Goal: Task Accomplishment & Management: Manage account settings

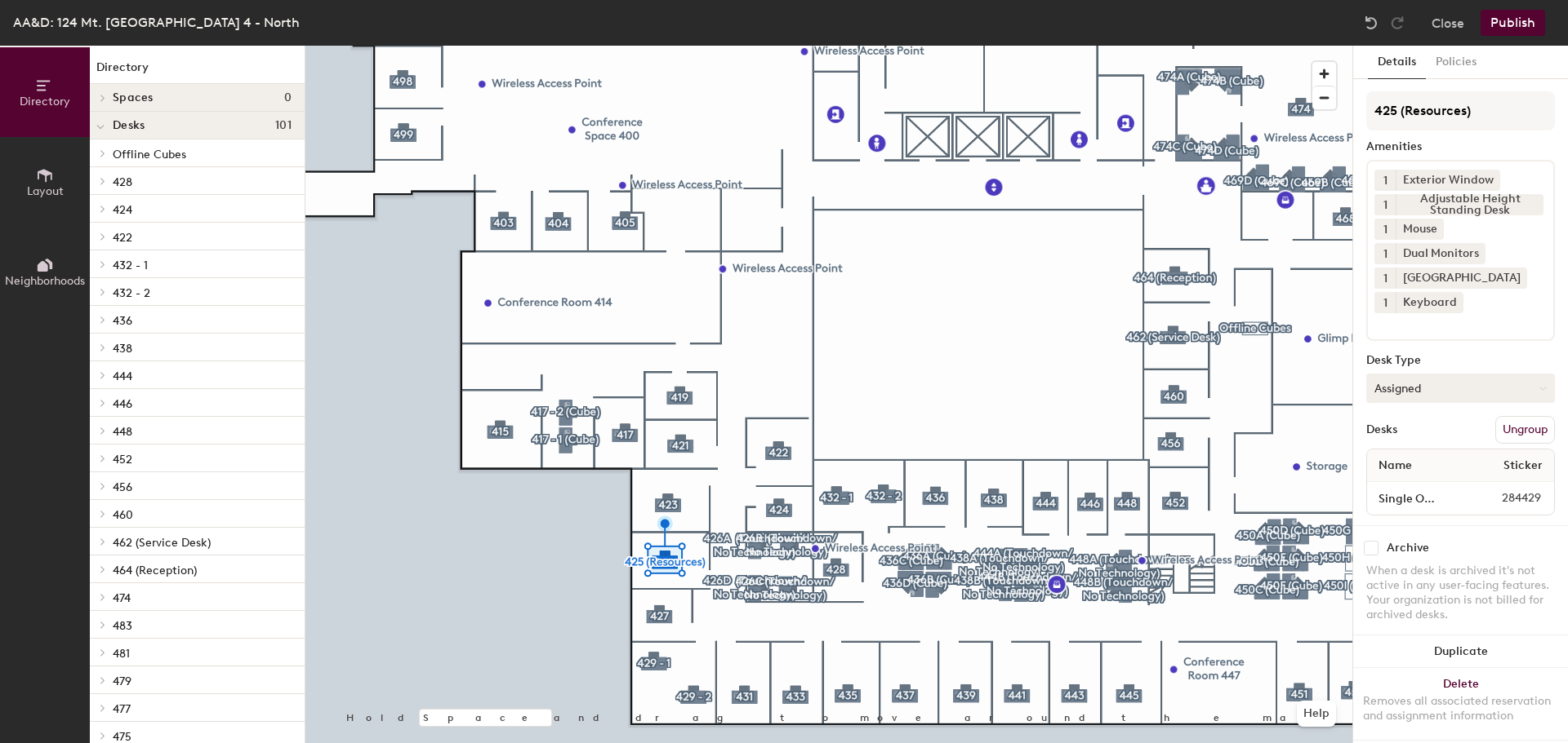
click at [1498, 400] on button "Assigned" at bounding box center [1461, 388] width 189 height 29
click at [1412, 484] on div "Hoteled" at bounding box center [1448, 488] width 163 height 25
click at [1511, 24] on button "Publish" at bounding box center [1512, 23] width 65 height 26
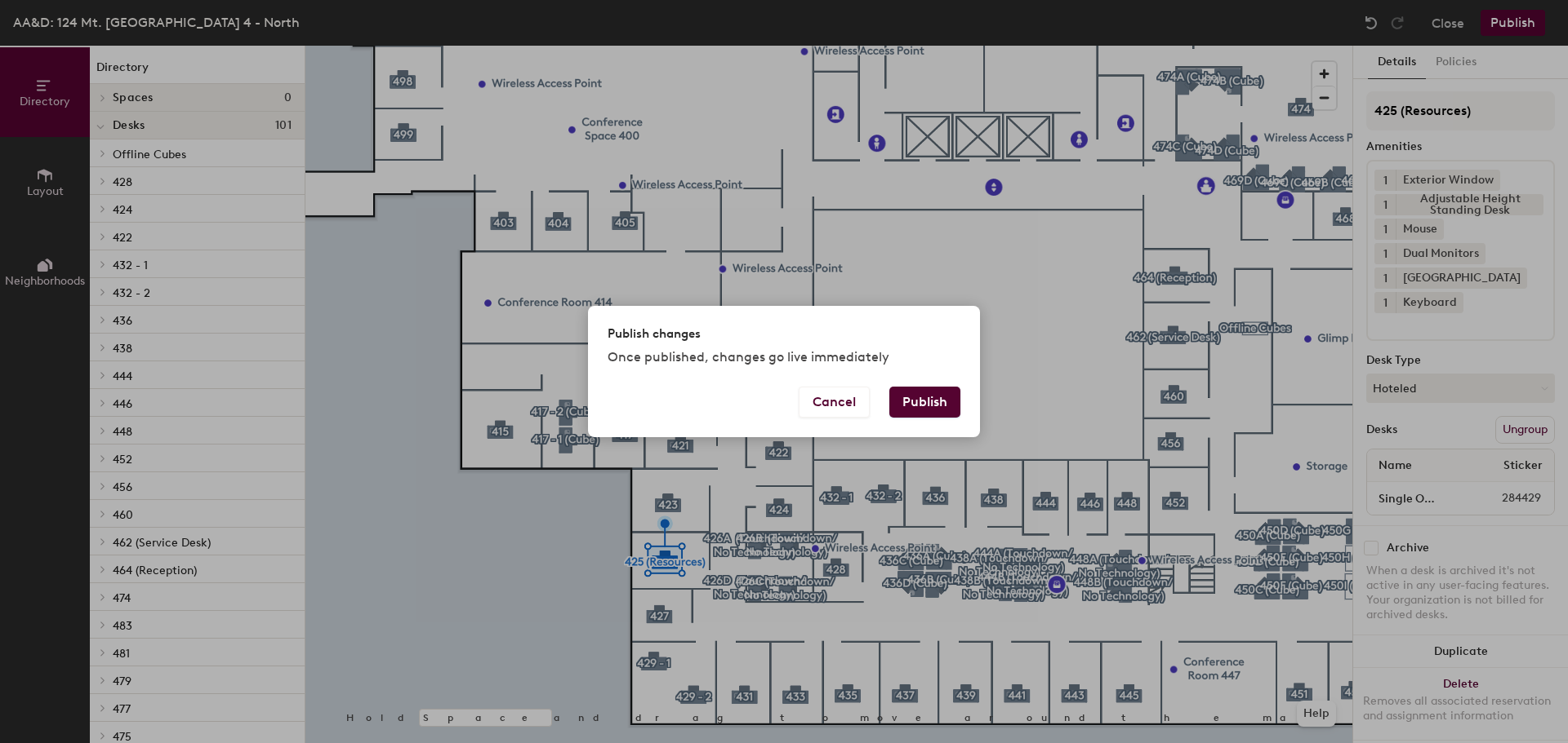
click at [935, 406] on button "Publish" at bounding box center [925, 402] width 71 height 31
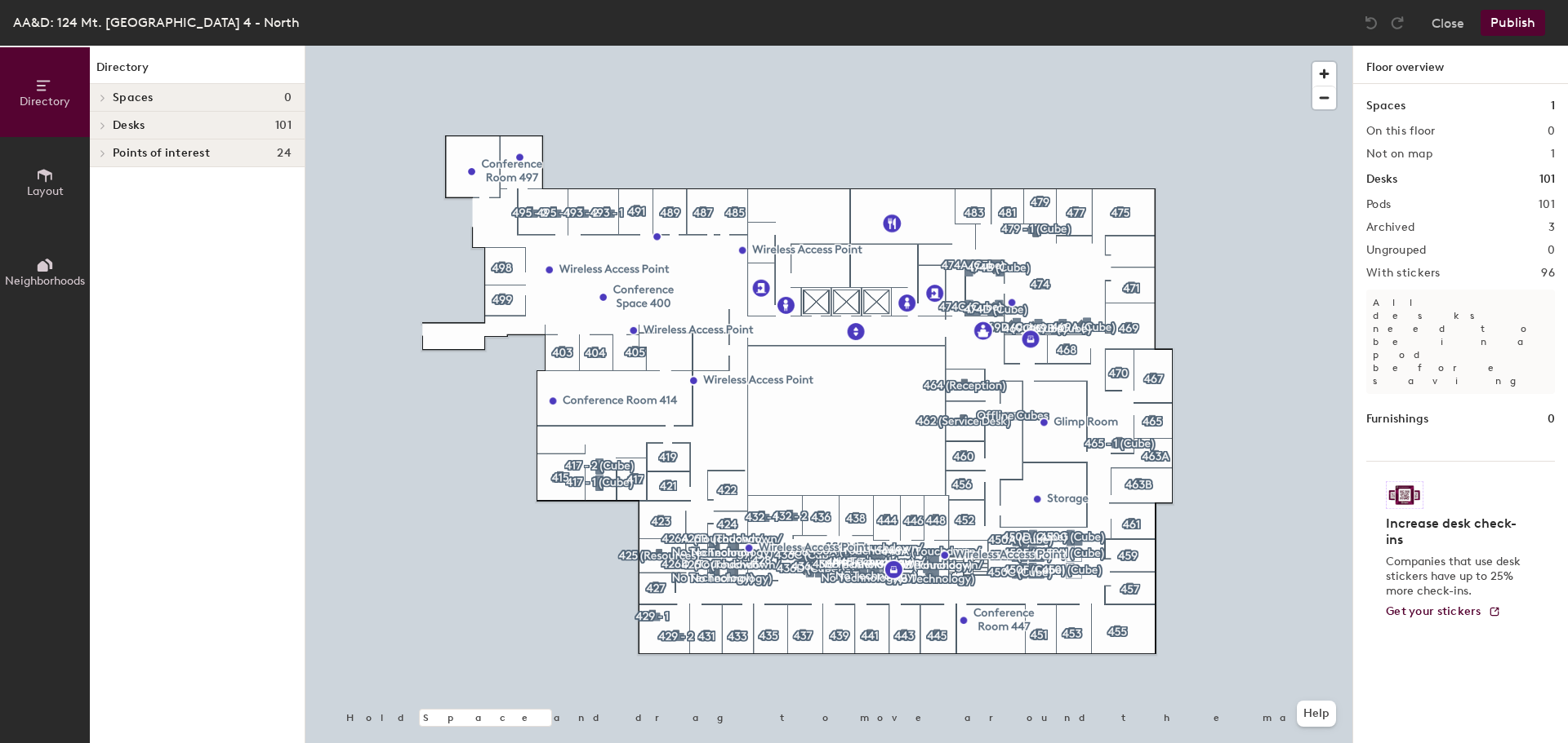
click at [670, 46] on div at bounding box center [829, 46] width 1047 height 0
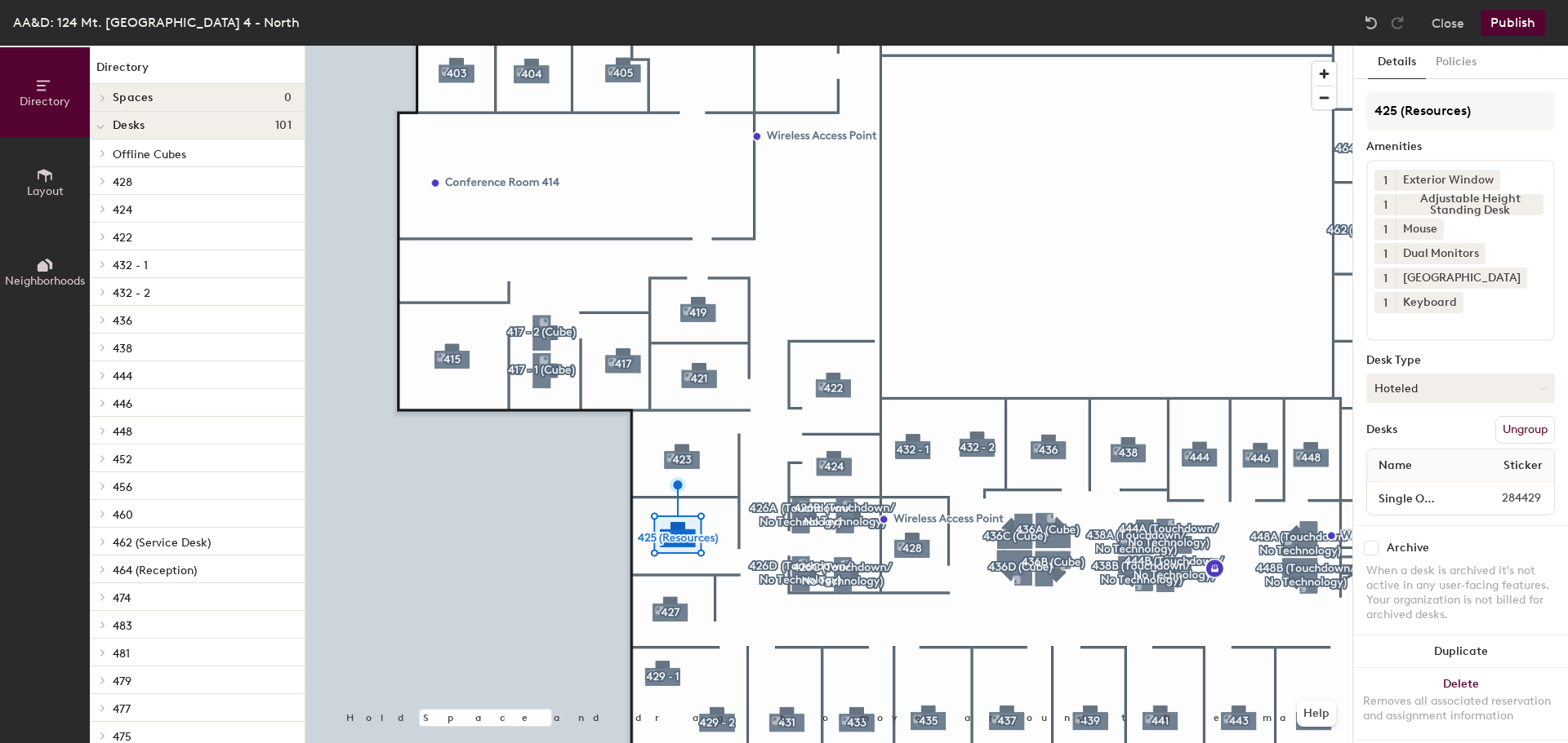
click at [1414, 379] on button "Hoteled" at bounding box center [1461, 388] width 189 height 29
click at [1420, 437] on div "Assigned" at bounding box center [1448, 439] width 163 height 25
click at [1486, 23] on button "Publish" at bounding box center [1512, 23] width 65 height 26
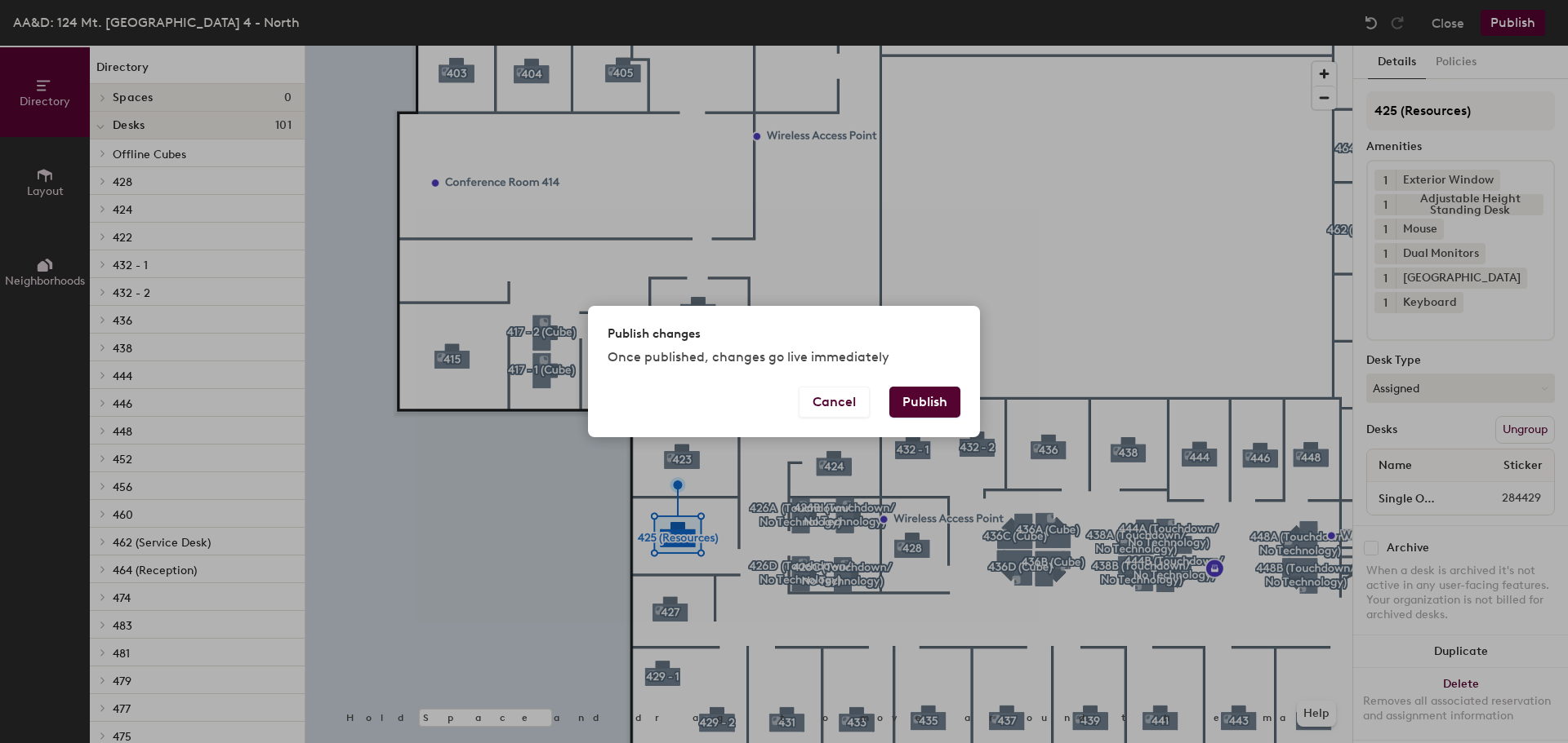
click at [943, 398] on button "Publish" at bounding box center [925, 402] width 71 height 31
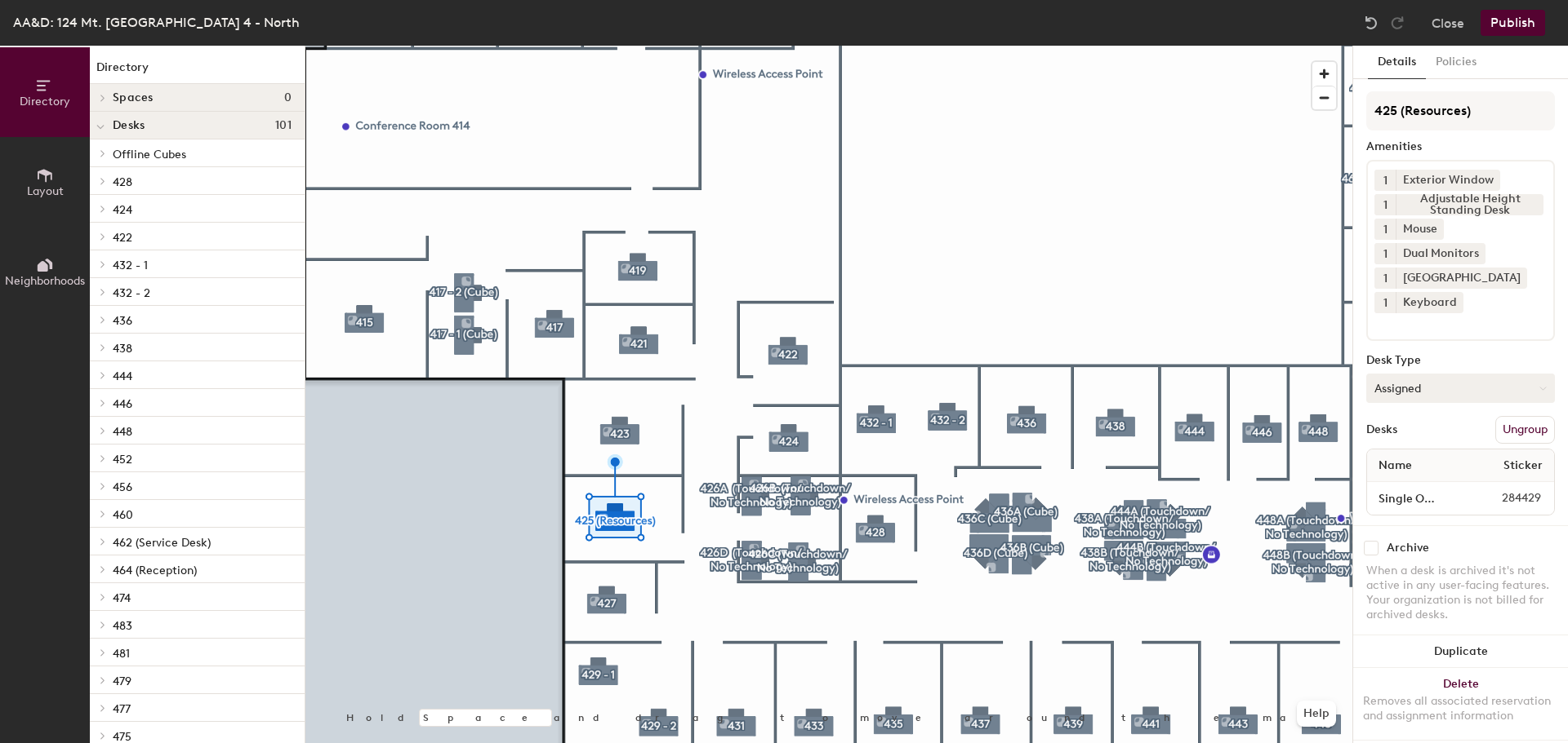
click at [1406, 384] on button "Assigned" at bounding box center [1461, 388] width 189 height 29
click at [1428, 485] on div "Hoteled" at bounding box center [1448, 488] width 163 height 25
click at [1536, 20] on button "Publish" at bounding box center [1512, 23] width 65 height 26
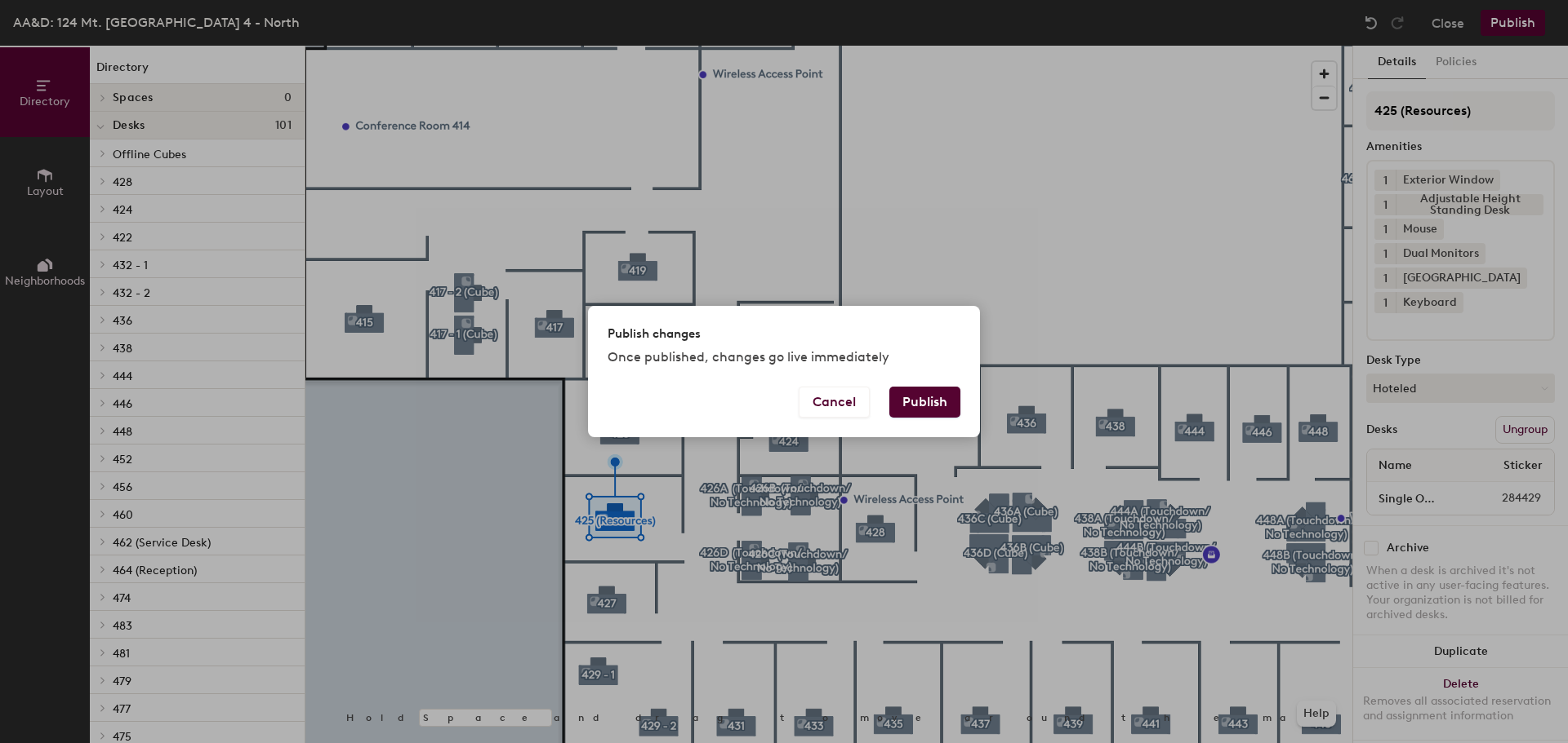
click at [905, 411] on button "Publish" at bounding box center [925, 402] width 71 height 31
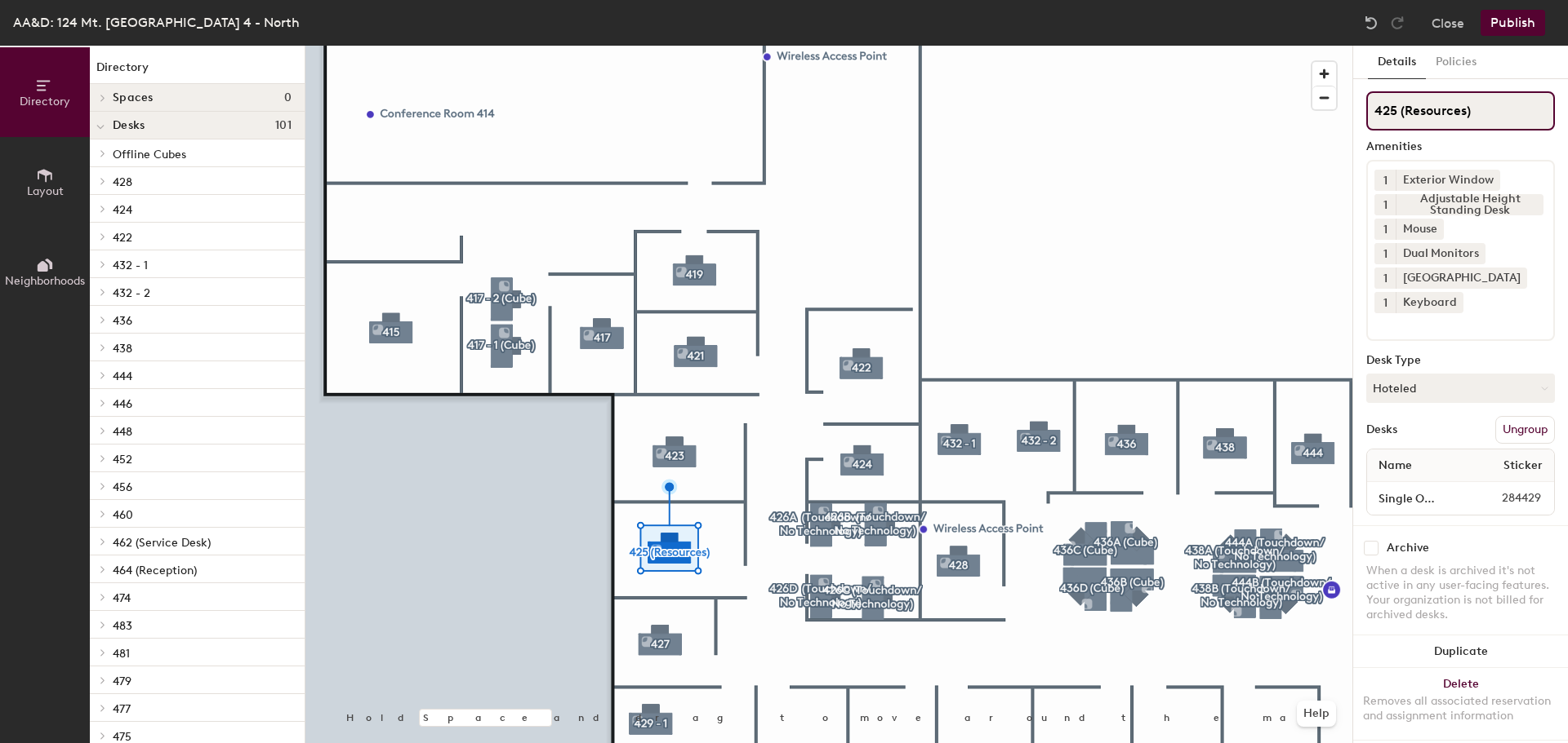
click at [1475, 115] on input "425 (Resources)" at bounding box center [1461, 111] width 189 height 39
type input "425 (Testing Do Not Reserve)"
click at [1536, 13] on button "Publish" at bounding box center [1512, 23] width 65 height 26
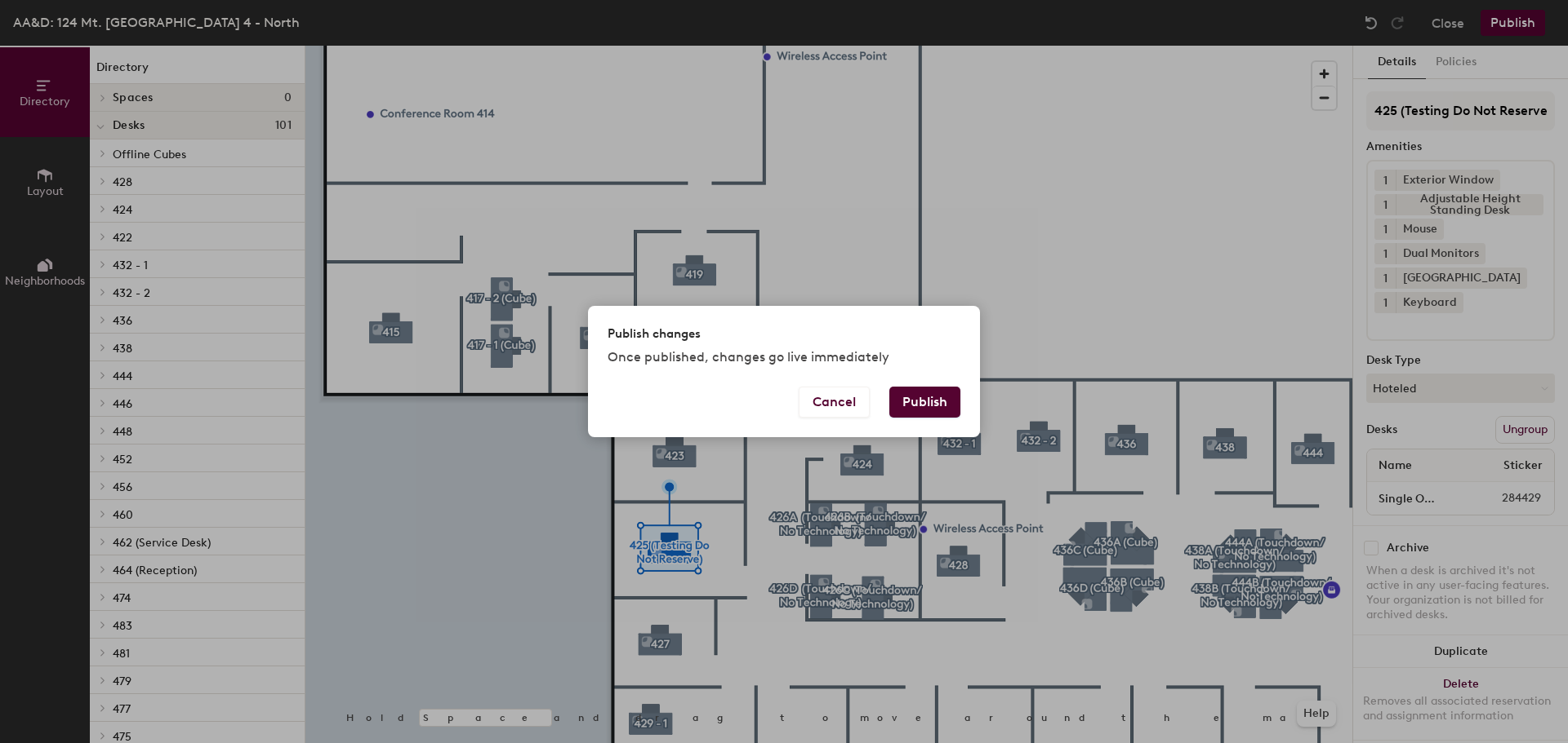
click at [937, 392] on button "Publish" at bounding box center [925, 402] width 71 height 31
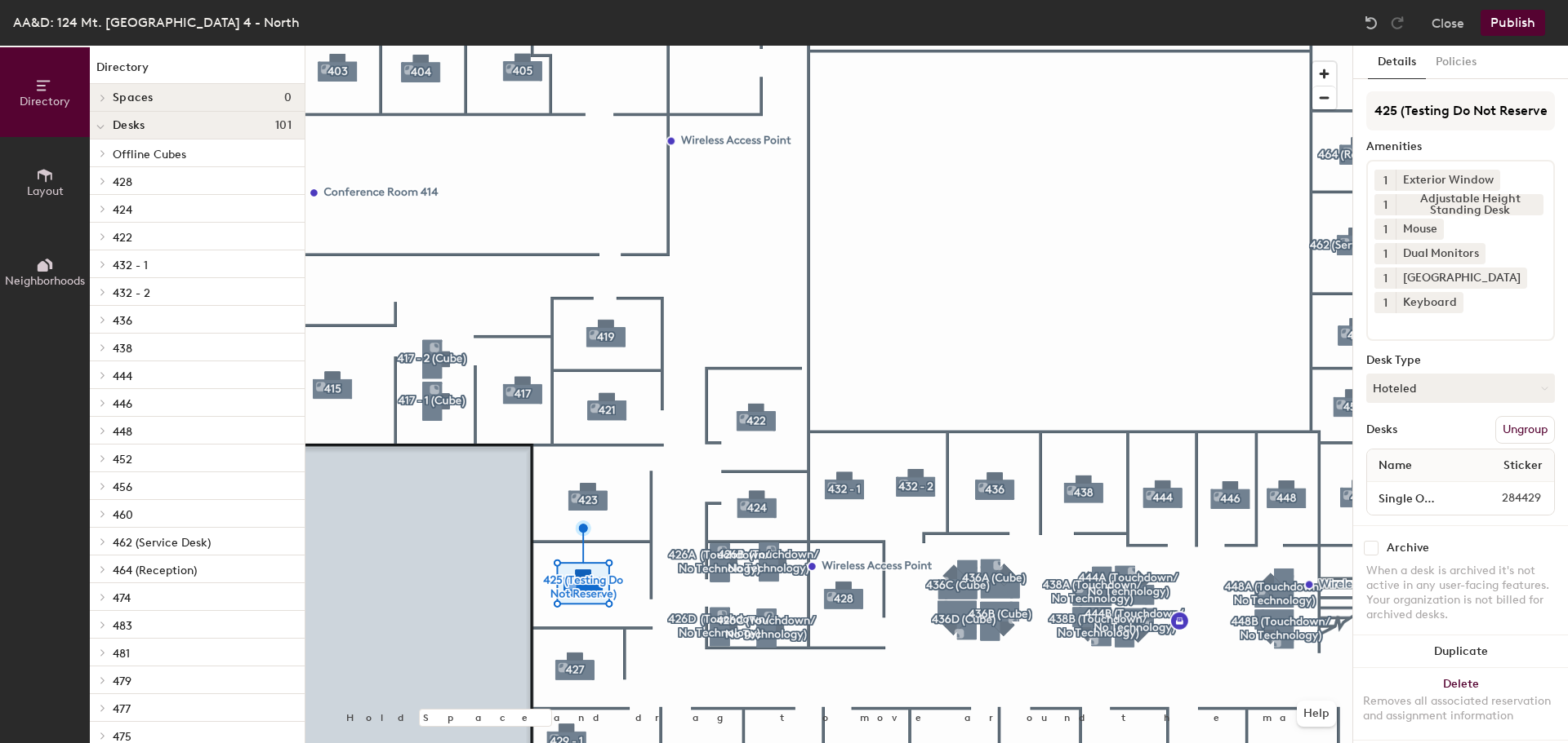
click at [1527, 20] on button "Publish" at bounding box center [1512, 23] width 65 height 26
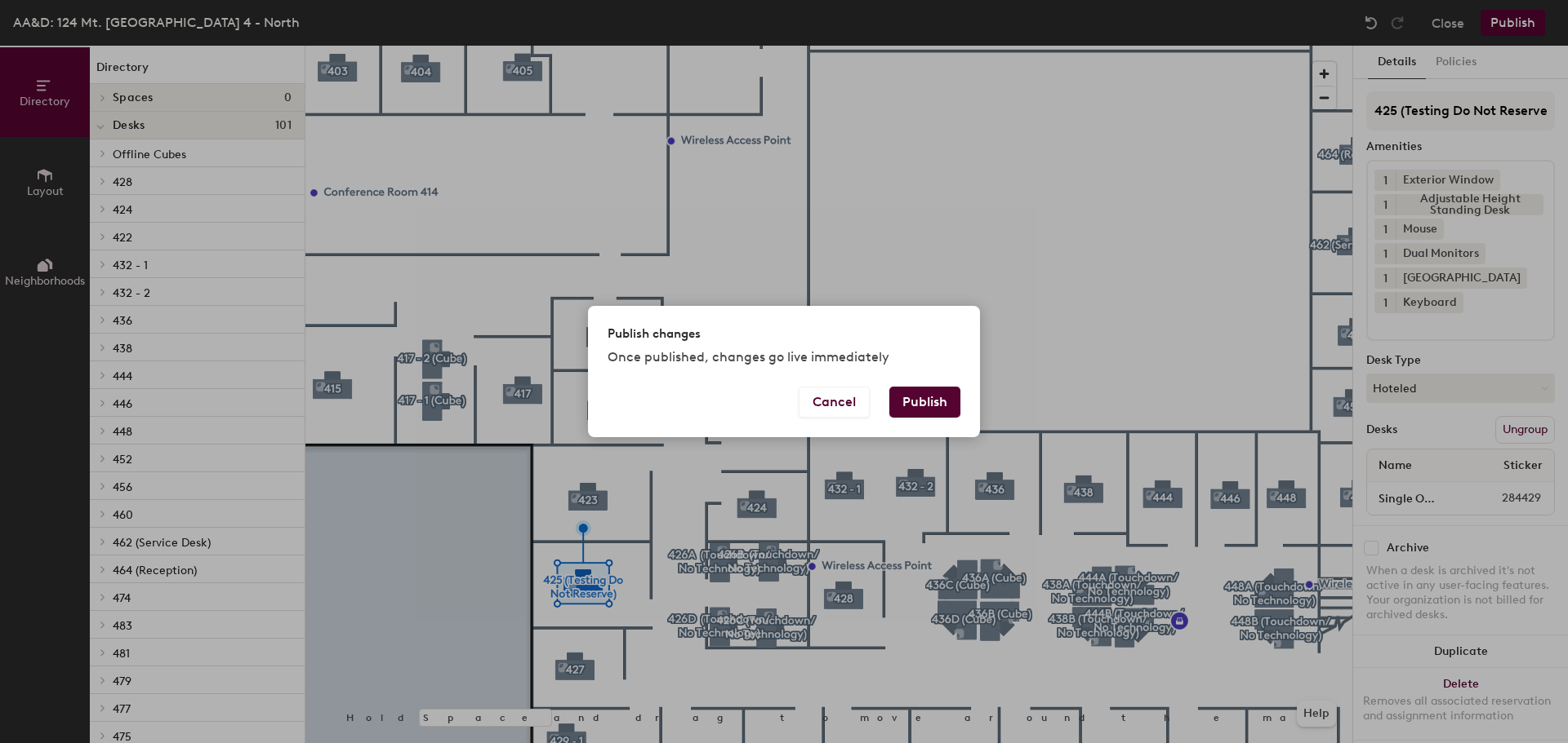
click at [930, 397] on button "Publish" at bounding box center [925, 402] width 71 height 31
